Goal: Go to known website: Access a specific website the user already knows

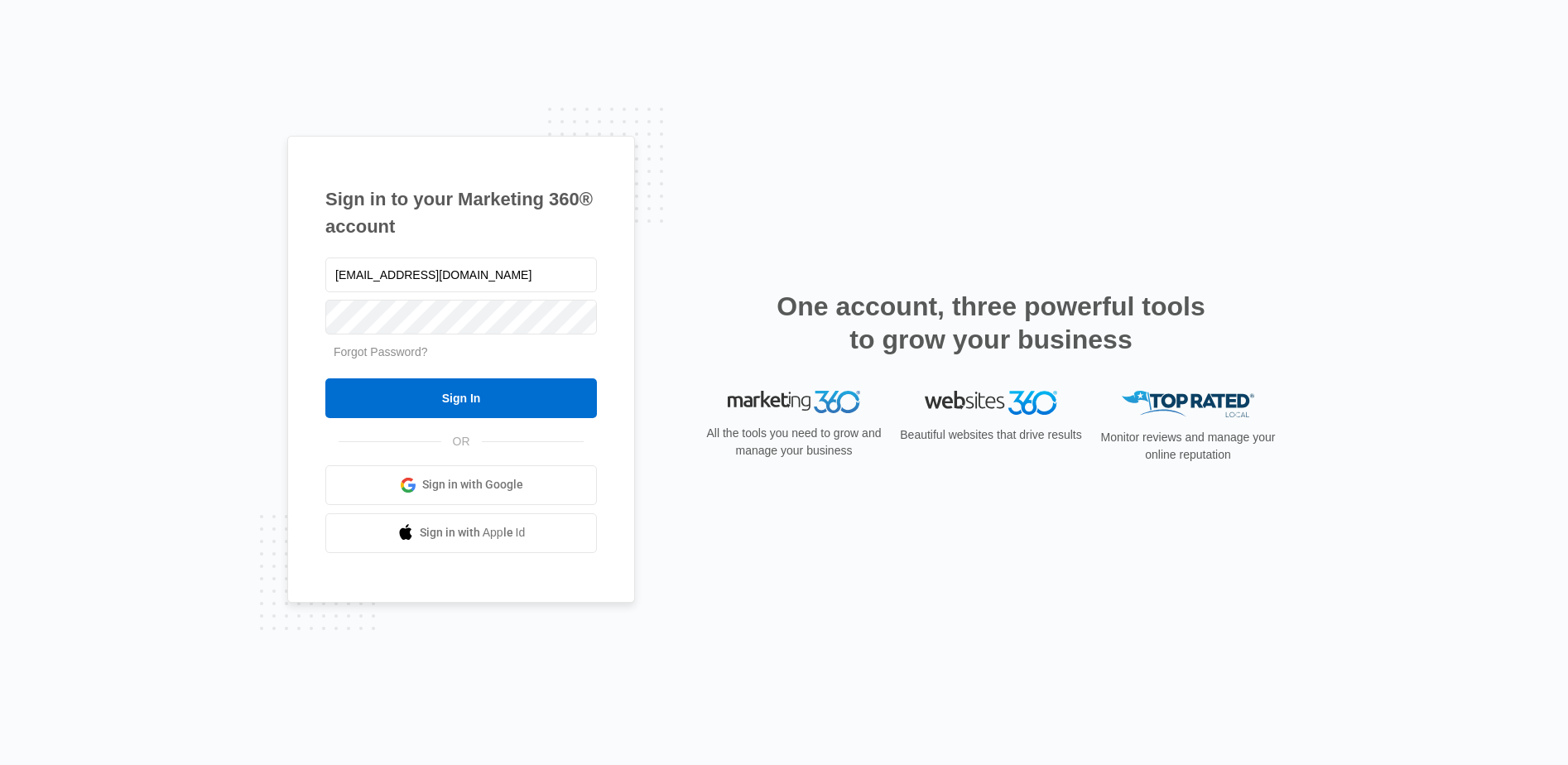
type input "[EMAIL_ADDRESS][DOMAIN_NAME]"
click at [326, 378] on input "Sign In" at bounding box center [461, 398] width 271 height 40
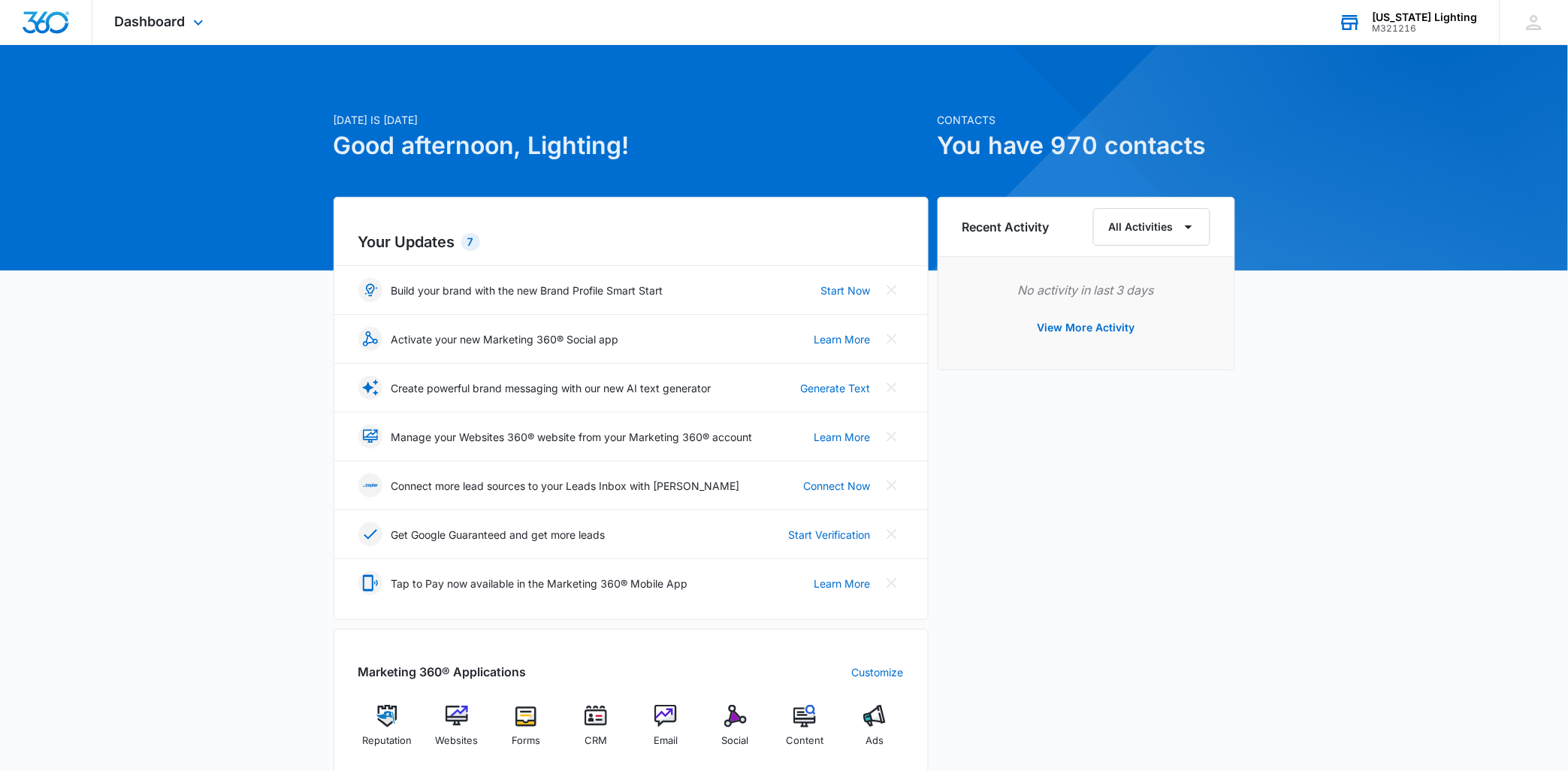
click at [1403, 24] on div "M321216" at bounding box center [1425, 28] width 105 height 10
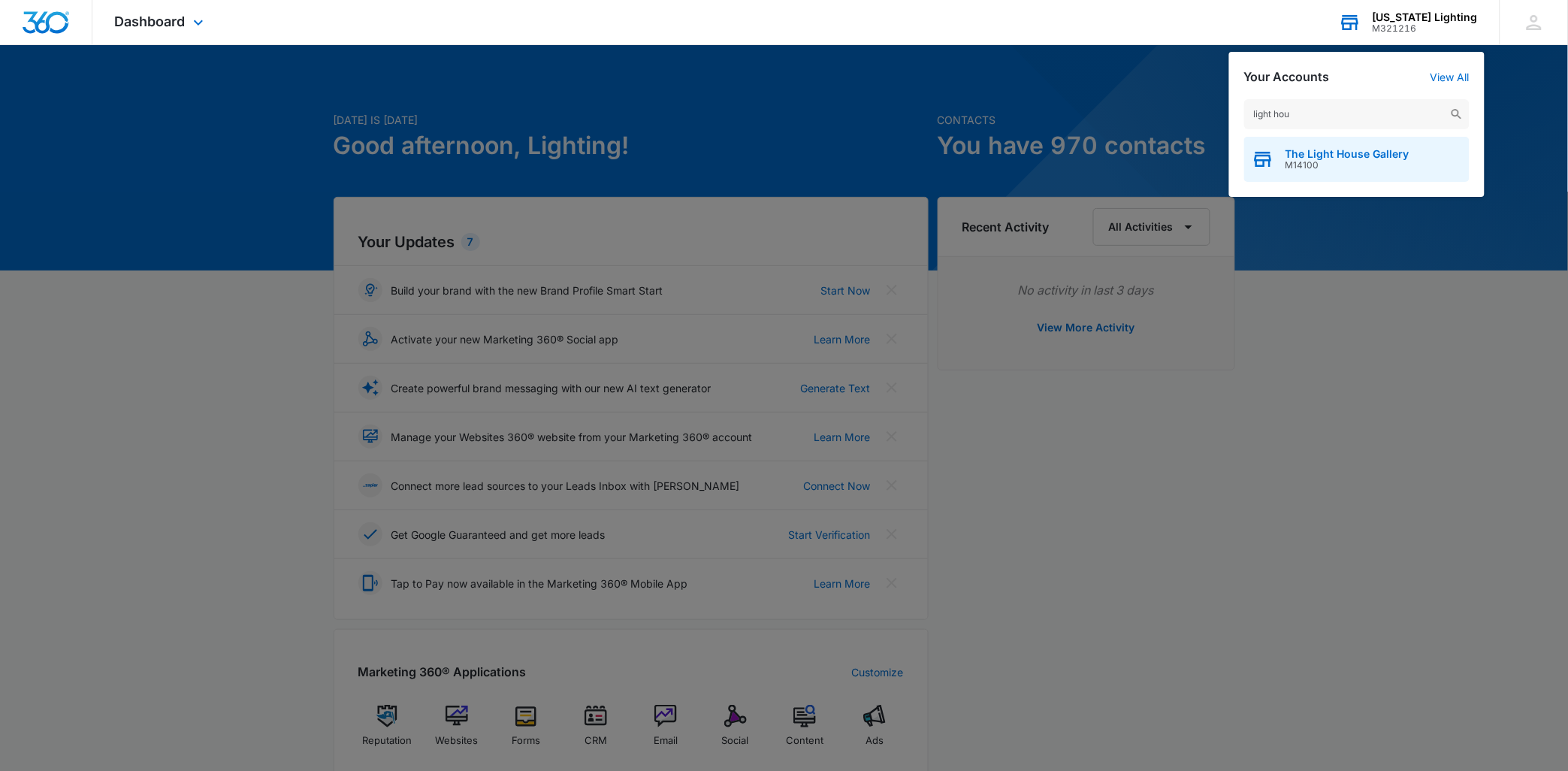
type input "light hou"
click at [1338, 167] on span "M14100" at bounding box center [1347, 165] width 124 height 10
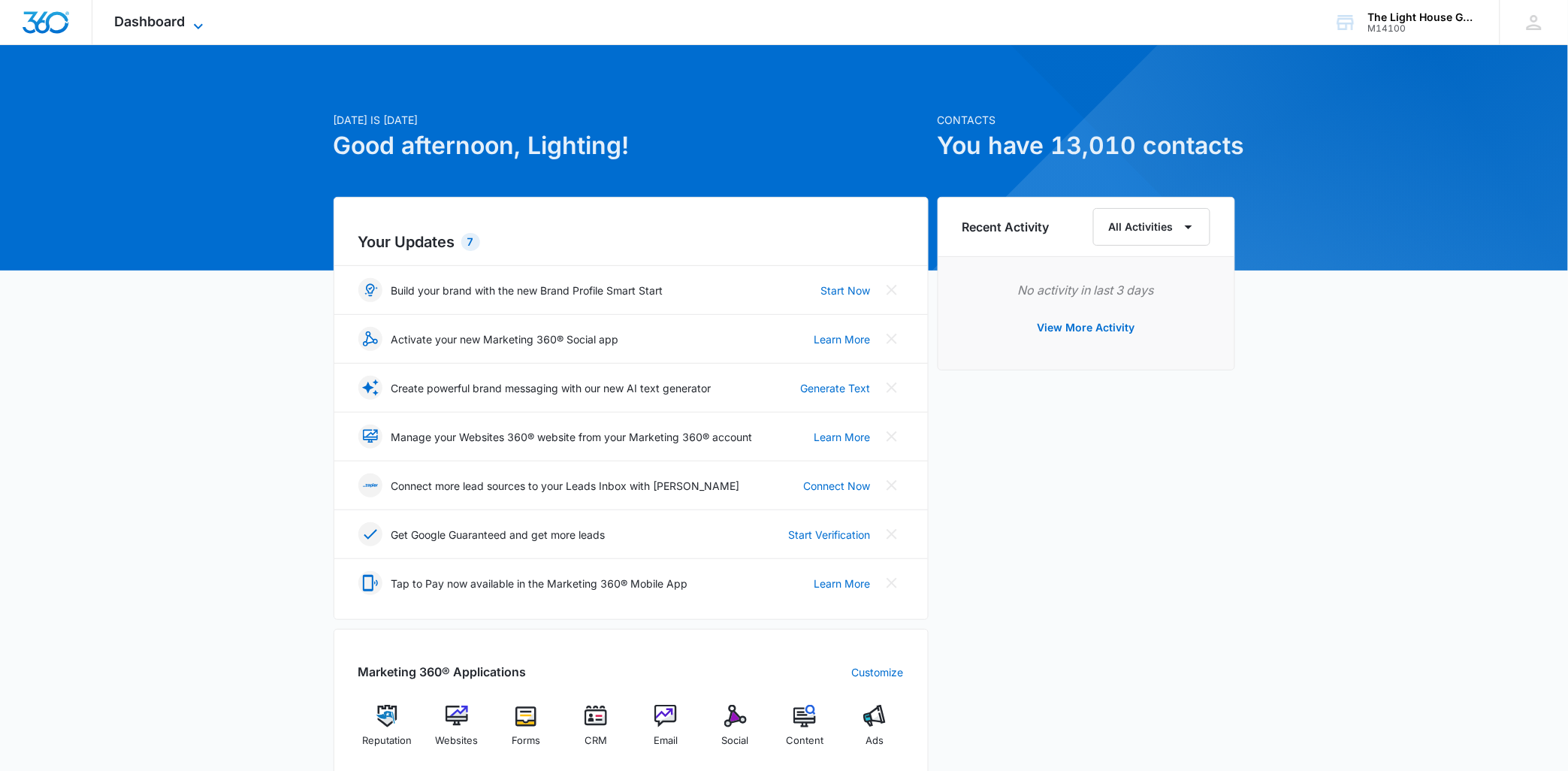
click at [193, 24] on icon at bounding box center [198, 26] width 18 height 18
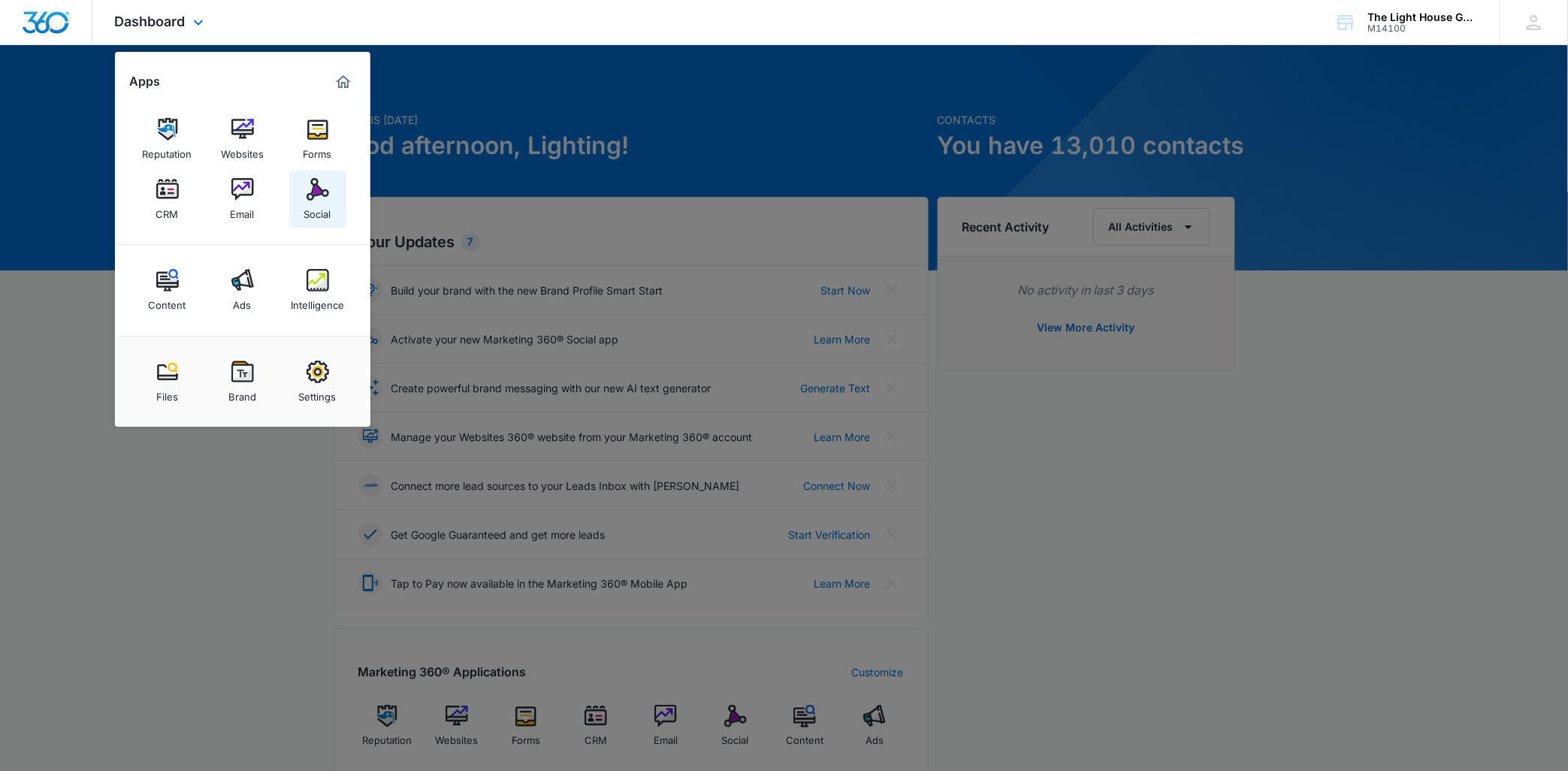
click at [324, 201] on div "Social" at bounding box center [317, 210] width 27 height 20
